Goal: Check status

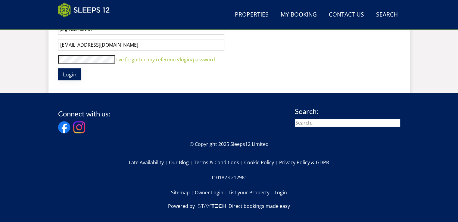
click at [68, 71] on span "Login" at bounding box center [70, 74] width 14 height 7
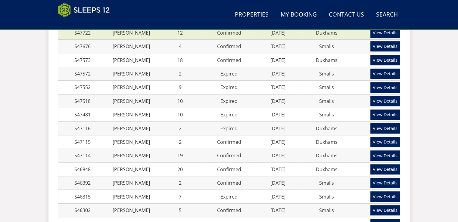
scroll to position [397, 0]
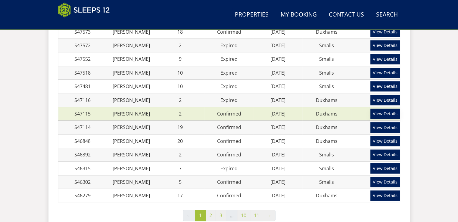
click at [384, 112] on link "View Details" at bounding box center [385, 114] width 30 height 10
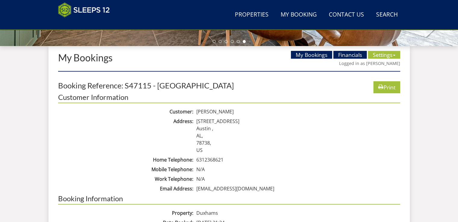
scroll to position [216, 0]
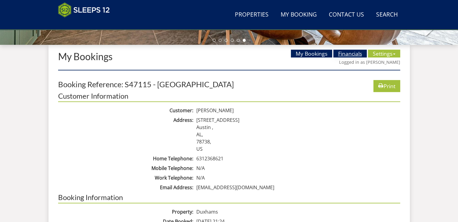
click at [338, 55] on link "Financials" at bounding box center [349, 54] width 33 height 8
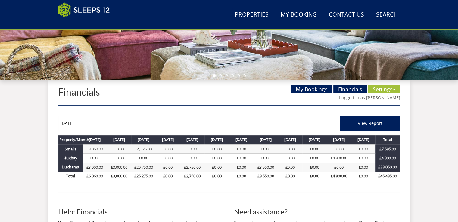
scroll to position [211, 0]
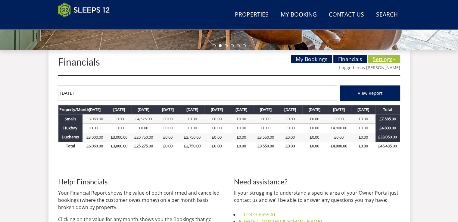
click at [381, 61] on link "Settings" at bounding box center [384, 59] width 32 height 8
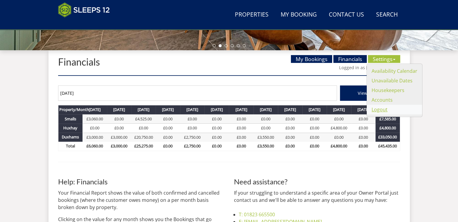
click at [377, 111] on link "Logout" at bounding box center [379, 109] width 16 height 7
